Goal: Information Seeking & Learning: Find specific page/section

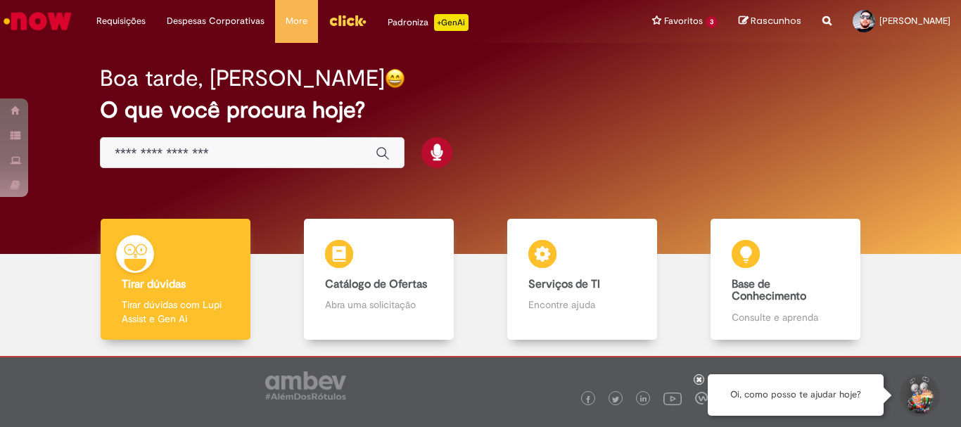
click at [237, 141] on div "Global" at bounding box center [252, 153] width 305 height 32
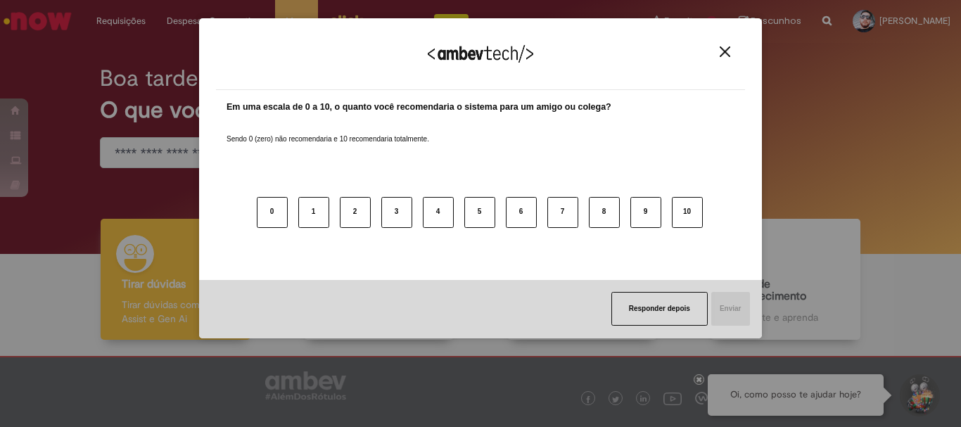
click at [720, 55] on img "Close" at bounding box center [724, 51] width 11 height 11
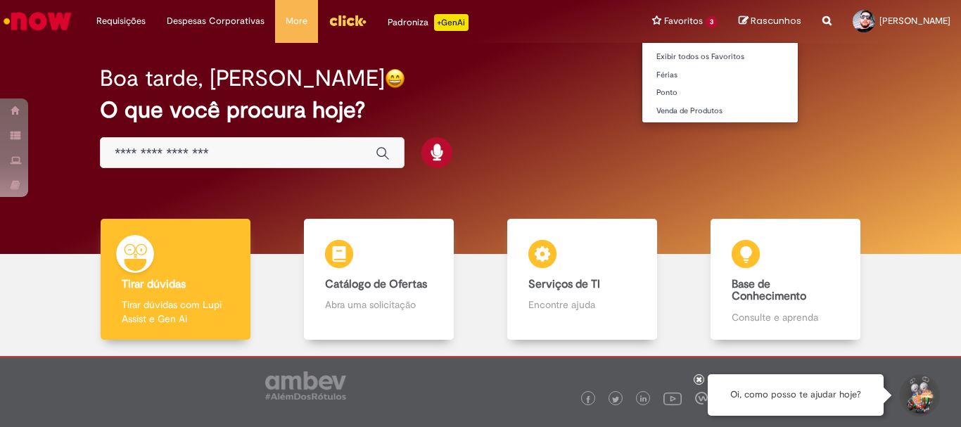
click at [661, 20] on li "Favoritos 3 Exibir todos os Favoritos Férias [GEOGRAPHIC_DATA] Venda de Produtos" at bounding box center [684, 21] width 87 height 42
click at [677, 21] on li "Favoritos 3 Exibir todos os Favoritos Férias [GEOGRAPHIC_DATA] Venda de Produtos" at bounding box center [684, 21] width 87 height 42
click at [680, 49] on link "Exibir todos os Favoritos" at bounding box center [719, 56] width 155 height 15
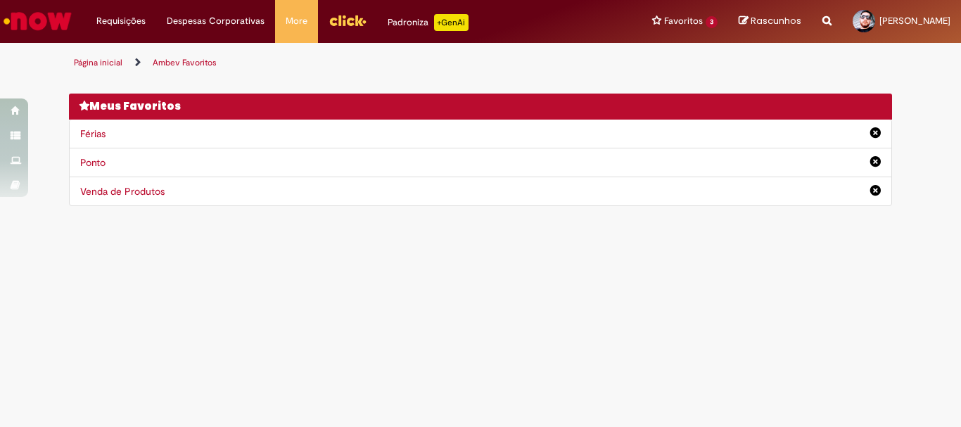
click at [822, 19] on icon "Search from all sources" at bounding box center [826, 12] width 9 height 25
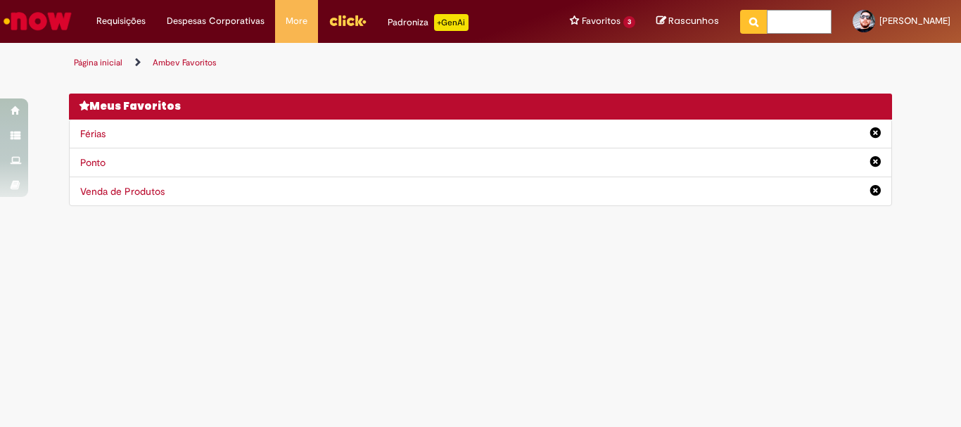
click at [767, 23] on input "text" at bounding box center [799, 22] width 65 height 24
type input "**"
click button "Pesquisar" at bounding box center [753, 22] width 27 height 24
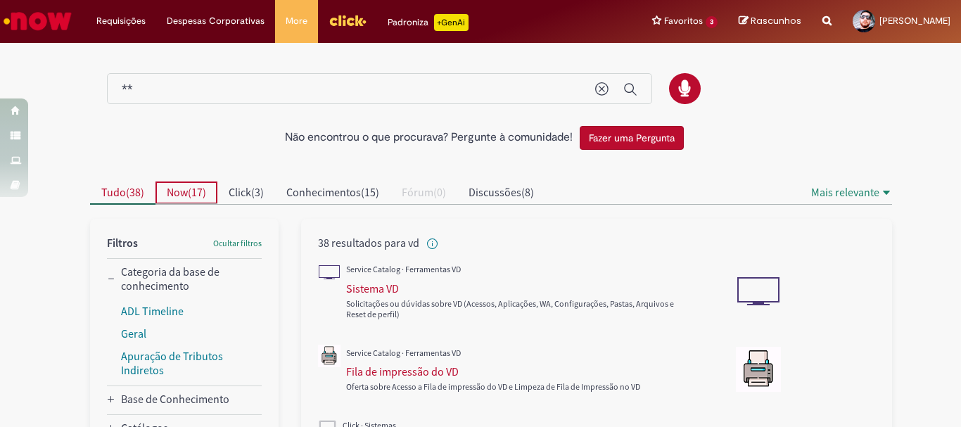
click at [186, 191] on span "Now ( 17 )" at bounding box center [186, 192] width 39 height 14
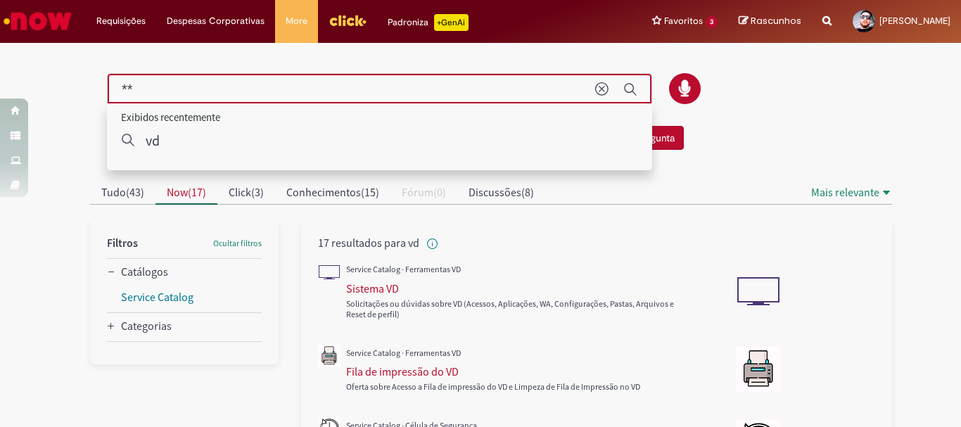
drag, startPoint x: 144, startPoint y: 93, endPoint x: 0, endPoint y: 63, distance: 147.3
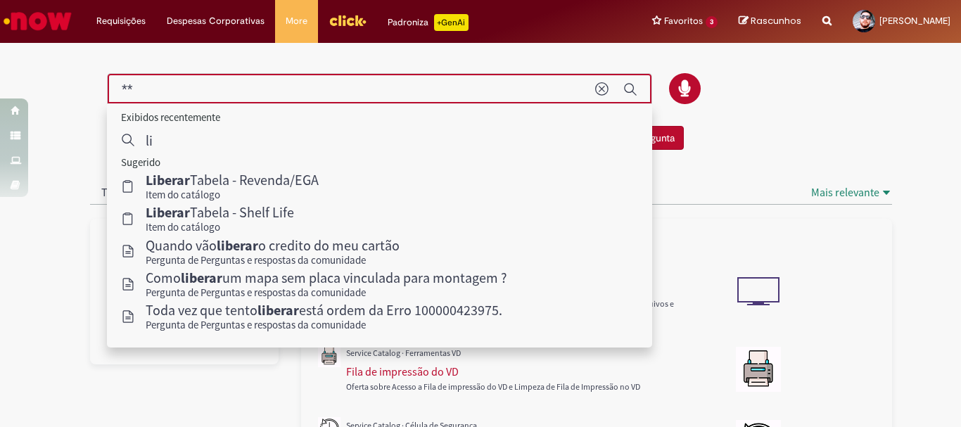
type input "*"
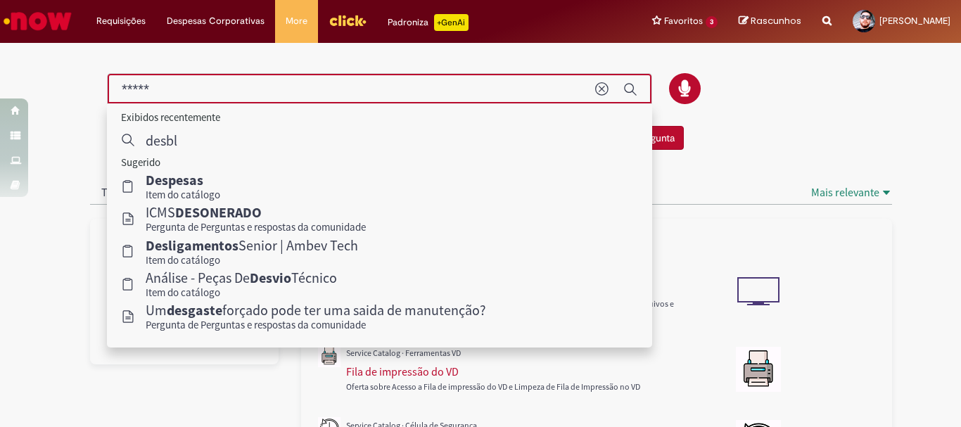
type input "******"
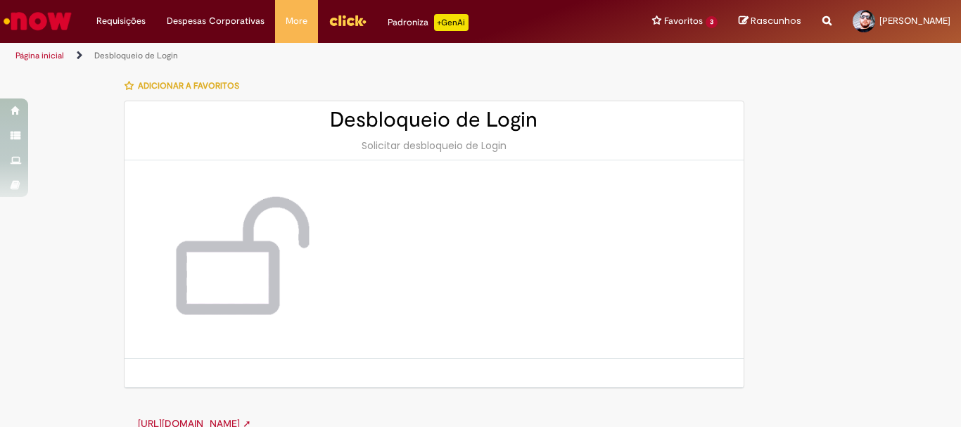
scroll to position [19, 0]
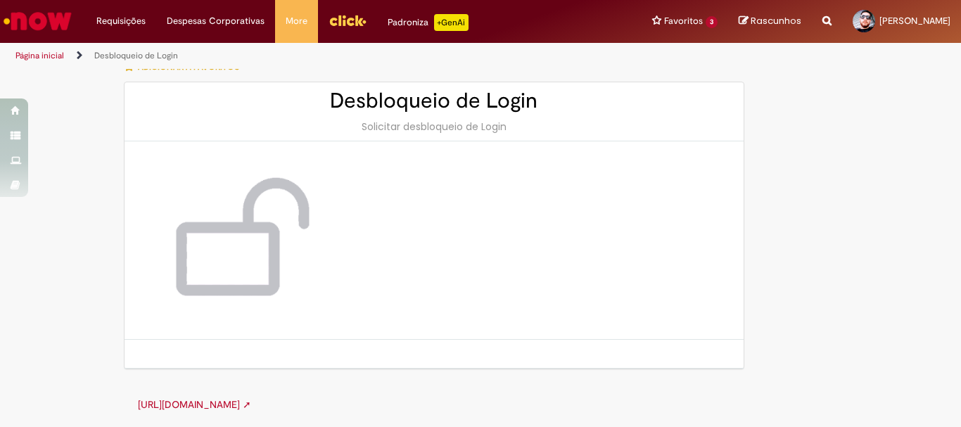
drag, startPoint x: 324, startPoint y: 235, endPoint x: 299, endPoint y: 287, distance: 57.6
click at [251, 403] on link "[URL][DOMAIN_NAME] ➚" at bounding box center [194, 404] width 113 height 13
